Goal: Use online tool/utility: Utilize a website feature to perform a specific function

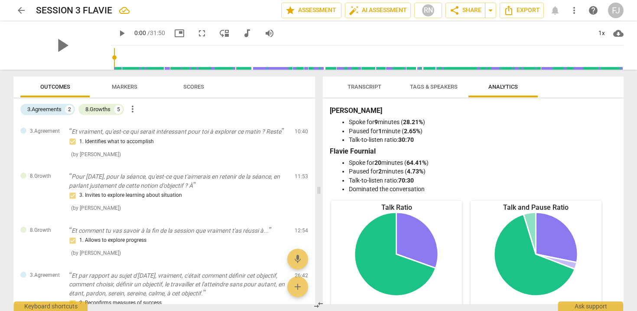
scroll to position [219, 0]
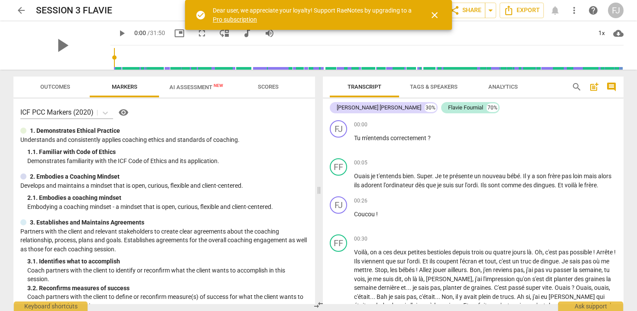
click at [191, 88] on span "AI Assessment New" at bounding box center [196, 87] width 54 height 6
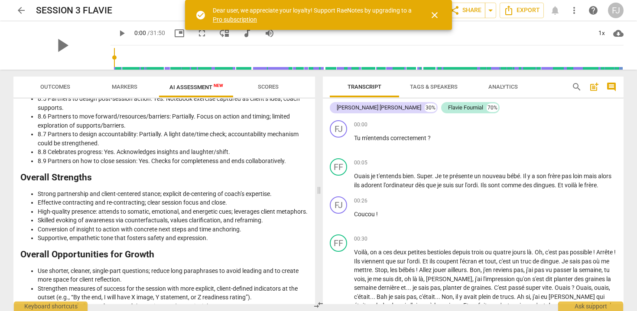
scroll to position [1242, 0]
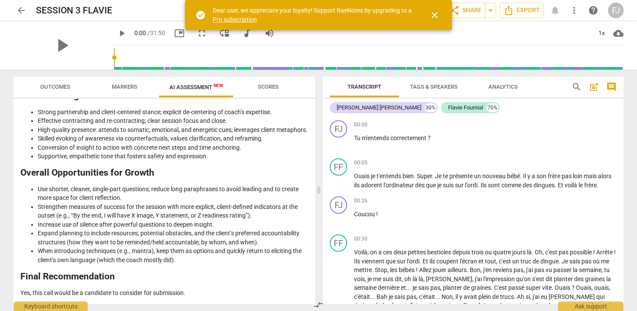
click at [433, 15] on span "close" at bounding box center [434, 15] width 10 height 10
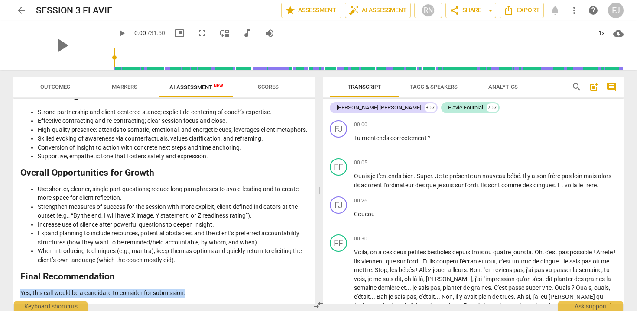
drag, startPoint x: 193, startPoint y: 295, endPoint x: 19, endPoint y: 295, distance: 173.3
click at [19, 295] on div "Disclaimer: AI can make mistakes. Consult a qualified mentor coach before actin…" at bounding box center [164, 202] width 302 height 206
copy p "Yes, this call would be a candidate to consider for submission."
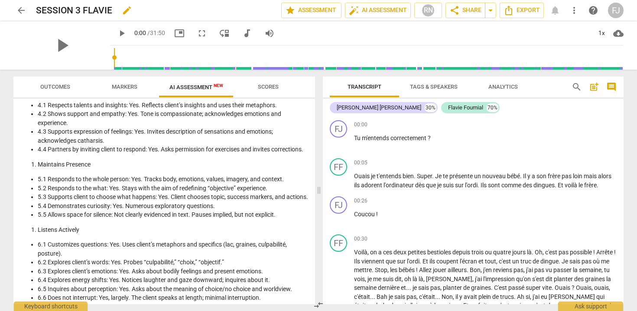
scroll to position [721, 0]
